Goal: Use online tool/utility: Use online tool/utility

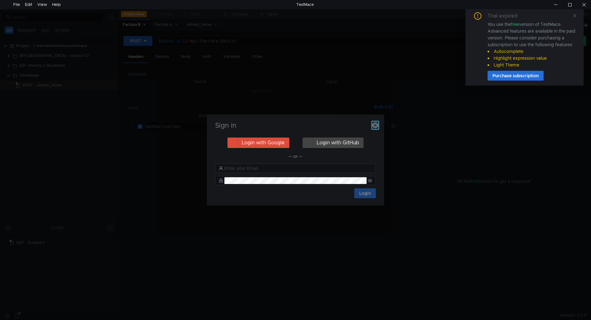
click at [376, 126] on icon "button" at bounding box center [375, 125] width 6 height 6
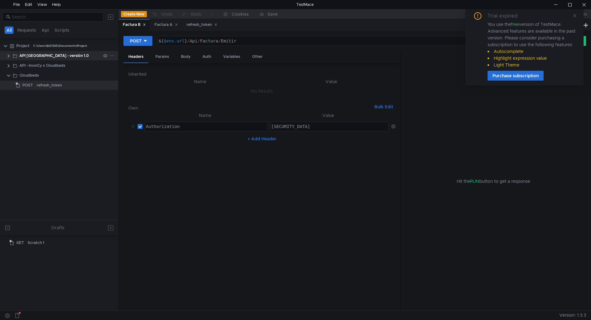
click at [6, 55] on div "API [GEOGRAPHIC_DATA] - versión 1.0" at bounding box center [59, 55] width 118 height 9
click at [8, 56] on clr-icon at bounding box center [8, 56] width 5 height 5
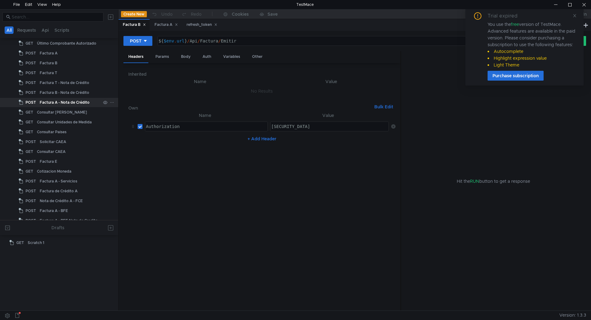
scroll to position [92, 0]
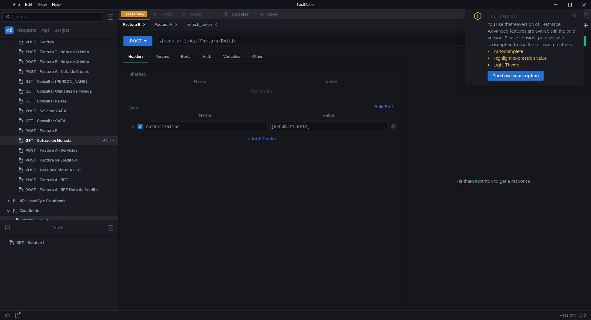
click at [63, 142] on div "Cotizacion Moneda" at bounding box center [54, 140] width 34 height 9
click at [48, 139] on div "Cotizacion Moneda" at bounding box center [54, 140] width 34 height 9
type textarea "${$env.url}/Api/Data/CotizacionMoneda?MonCodigo=DOL"
click at [314, 42] on div "${ $env . url } / Api / Data / CotizacionMoneda ? MonCodigo = DOL" at bounding box center [348, 45] width 388 height 15
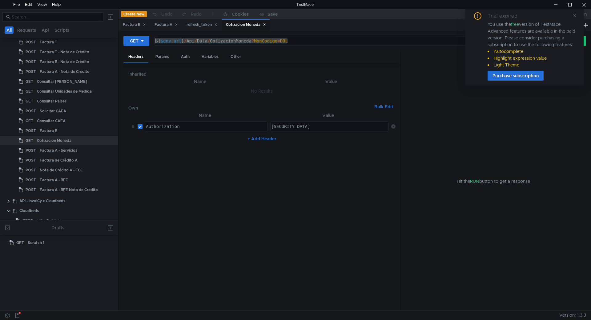
drag, startPoint x: 314, startPoint y: 42, endPoint x: 152, endPoint y: 40, distance: 162.2
click at [152, 40] on div "GET ${$env.url}/Api/Data/CotizacionMoneda?MonCodigo=DOL ${ $env . url } / Api /…" at bounding box center [335, 41] width 425 height 10
click at [583, 6] on div at bounding box center [584, 4] width 14 height 9
